Goal: Information Seeking & Learning: Learn about a topic

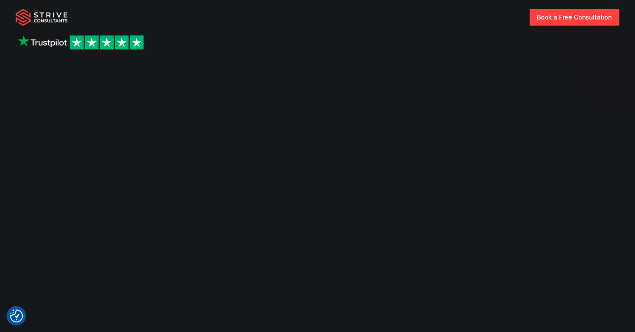
scroll to position [731, 0]
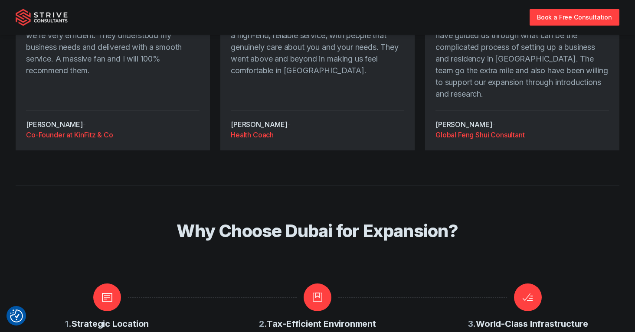
scroll to position [894, 0]
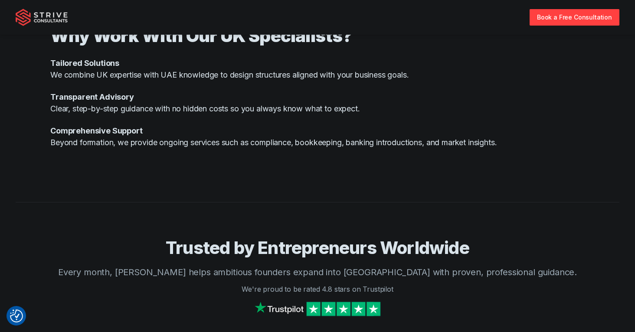
scroll to position [981, 0]
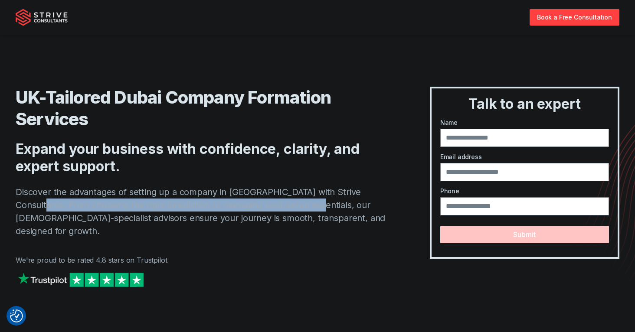
drag, startPoint x: 19, startPoint y: 202, endPoint x: 293, endPoint y: 211, distance: 274.1
click at [293, 211] on p "Discover the advantages of setting up a company in [GEOGRAPHIC_DATA] with Striv…" at bounding box center [205, 212] width 379 height 52
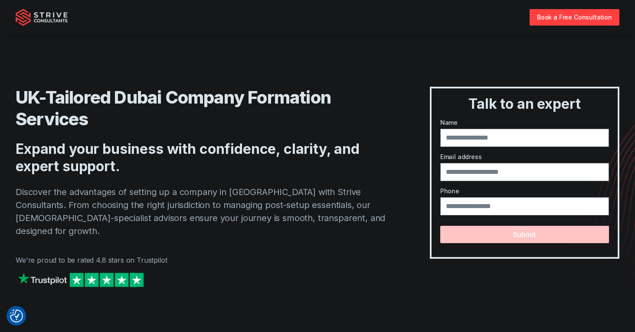
click at [297, 216] on p "Discover the advantages of setting up a company in [GEOGRAPHIC_DATA] with Striv…" at bounding box center [205, 212] width 379 height 52
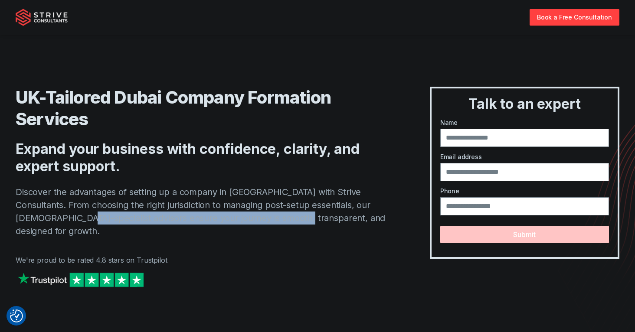
drag, startPoint x: 37, startPoint y: 214, endPoint x: 296, endPoint y: 220, distance: 258.9
click at [261, 217] on p "Discover the advantages of setting up a company in [GEOGRAPHIC_DATA] with Striv…" at bounding box center [205, 212] width 379 height 52
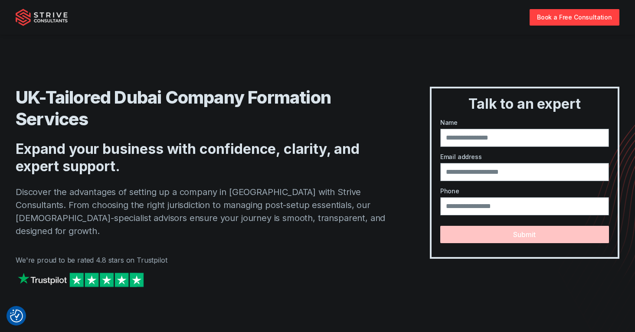
click at [296, 219] on p "Discover the advantages of setting up a company in [GEOGRAPHIC_DATA] with Striv…" at bounding box center [205, 212] width 379 height 52
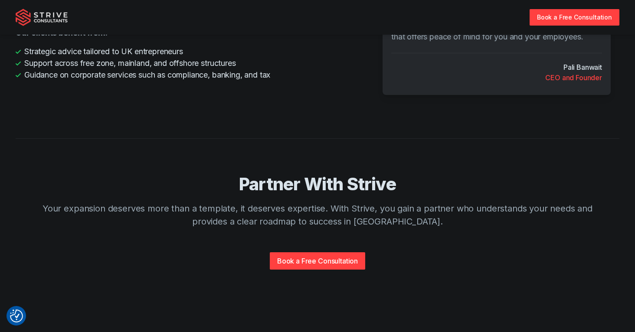
scroll to position [1933, 0]
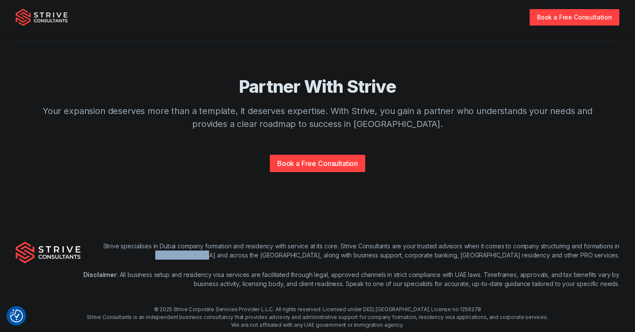
drag, startPoint x: 186, startPoint y: 226, endPoint x: 351, endPoint y: 239, distance: 166.1
click at [342, 241] on p "Strive specialises in Dubai company formation and residency with service at its…" at bounding box center [350, 250] width 538 height 18
click at [352, 241] on div "Strive specialises in Dubai company formation and residency with service at its…" at bounding box center [350, 264] width 538 height 47
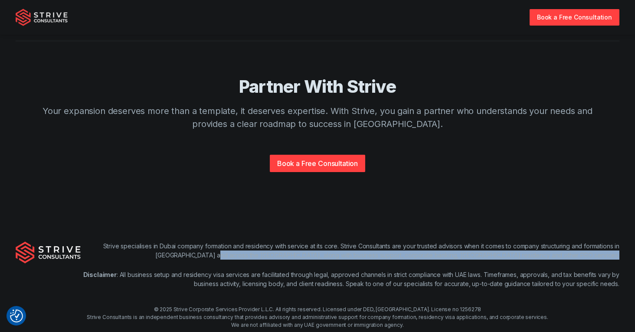
drag, startPoint x: 361, startPoint y: 225, endPoint x: 548, endPoint y: 235, distance: 187.5
click at [548, 241] on div "Strive specialises in Dubai company formation and residency with service at its…" at bounding box center [350, 264] width 538 height 47
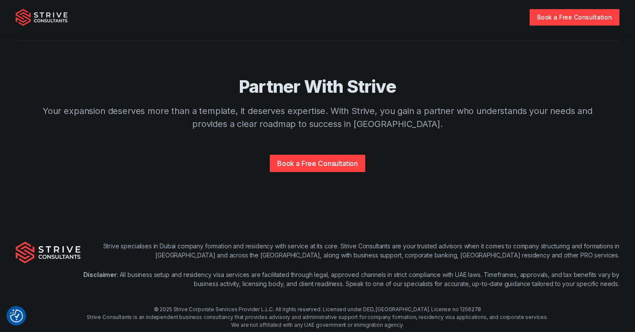
click at [551, 241] on div "Strive specialises in Dubai company formation and residency with service at its…" at bounding box center [350, 264] width 538 height 47
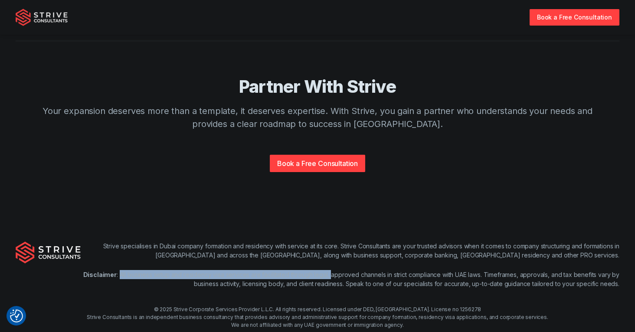
drag, startPoint x: 117, startPoint y: 250, endPoint x: 330, endPoint y: 253, distance: 212.4
click at [330, 270] on p "Disclaimer : All business setup and residency visa services are facilitated thr…" at bounding box center [350, 279] width 538 height 18
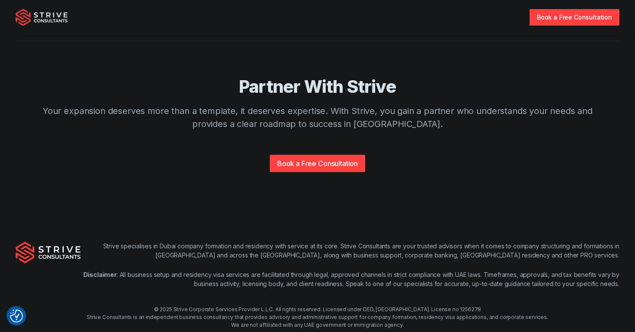
click at [334, 270] on p "Disclaimer : All business setup and residency visa services are facilitated thr…" at bounding box center [350, 279] width 538 height 18
drag, startPoint x: 202, startPoint y: 257, endPoint x: 348, endPoint y: 260, distance: 145.7
click at [345, 270] on p "Disclaimer : All business setup and residency visa services are facilitated thr…" at bounding box center [350, 279] width 538 height 18
click at [349, 270] on p "Disclaimer : All business setup and residency visa services are facilitated thr…" at bounding box center [350, 279] width 538 height 18
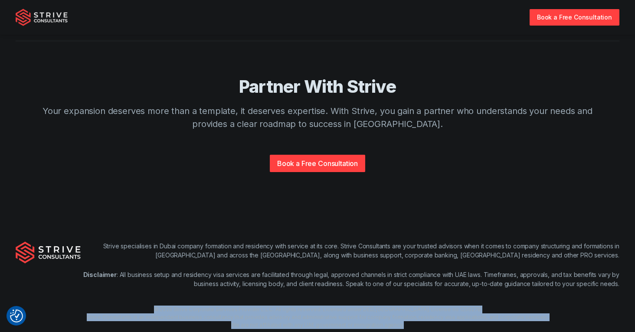
drag, startPoint x: 406, startPoint y: 303, endPoint x: 225, endPoint y: 278, distance: 182.9
click at [225, 278] on div "Strive specialises in Dubai company formation and residency with service at its…" at bounding box center [317, 285] width 635 height 143
